Goal: Task Accomplishment & Management: Manage account settings

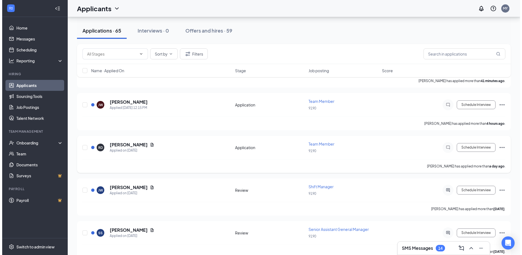
scroll to position [27, 0]
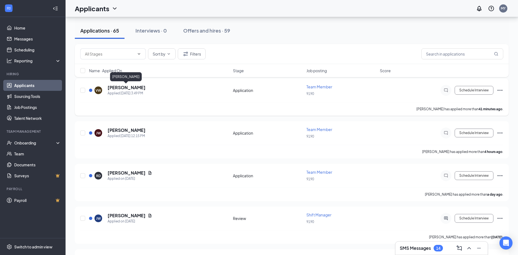
click at [127, 87] on h5 "[PERSON_NAME]" at bounding box center [127, 87] width 38 height 6
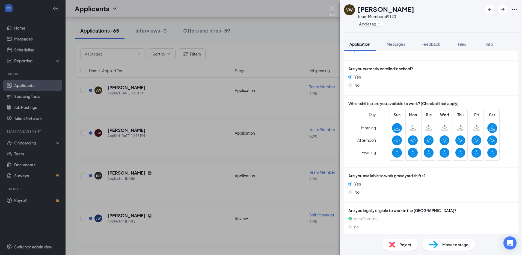
scroll to position [137, 0]
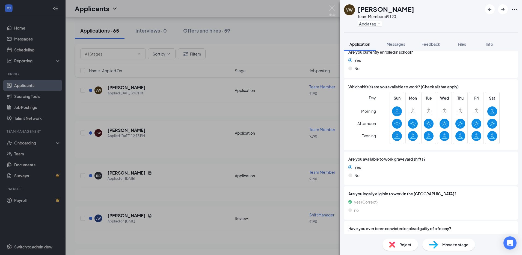
click at [211, 129] on div "VW [PERSON_NAME] Team Member at 9190 Add a tag Application Messages Feedback Fi…" at bounding box center [261, 127] width 522 height 255
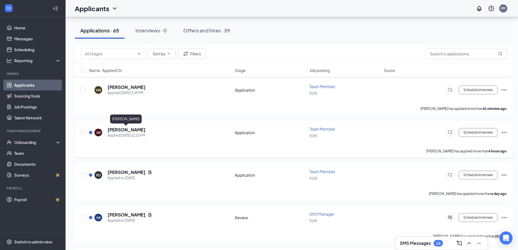
click at [130, 131] on h5 "[PERSON_NAME]" at bounding box center [127, 130] width 38 height 6
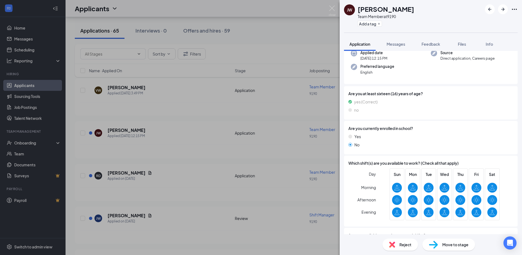
scroll to position [55, 0]
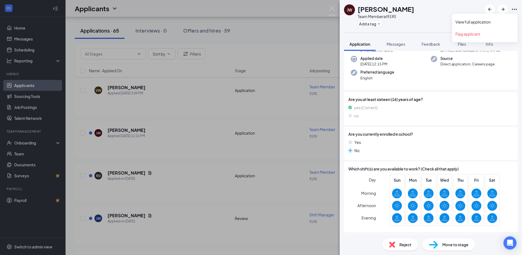
click at [515, 9] on icon "Ellipses" at bounding box center [514, 9] width 5 height 1
click at [484, 22] on link "View full application" at bounding box center [485, 21] width 59 height 5
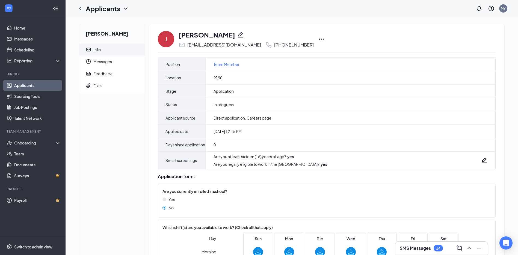
click at [318, 38] on icon "Ellipses" at bounding box center [321, 39] width 7 height 7
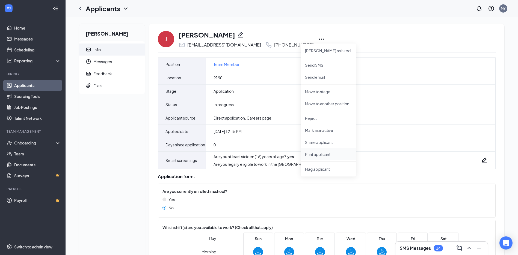
click at [321, 155] on p "Print applicant" at bounding box center [328, 153] width 47 height 5
